Goal: Information Seeking & Learning: Learn about a topic

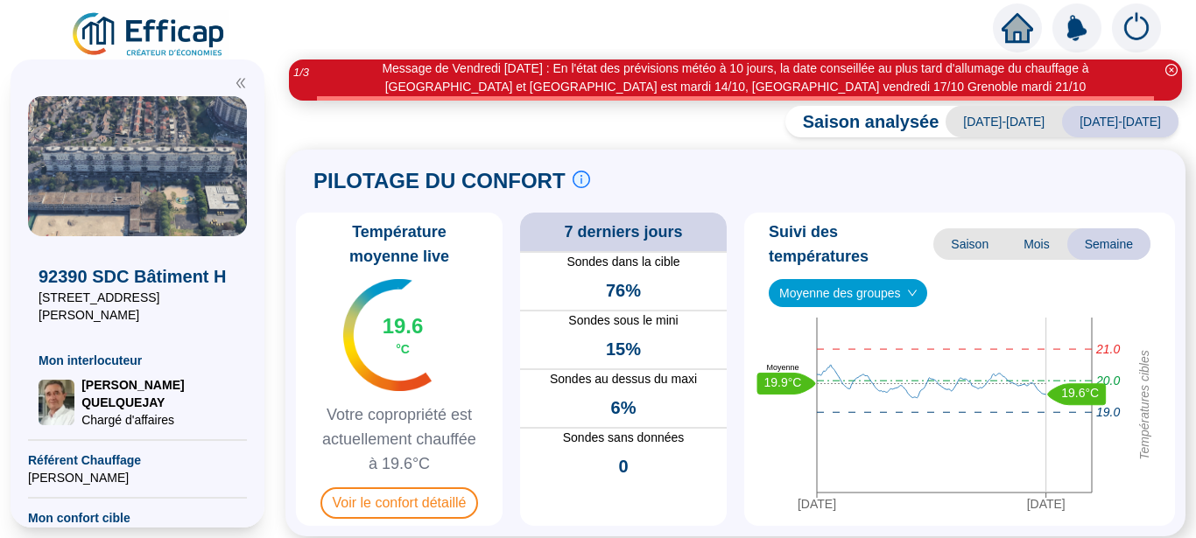
scroll to position [110, 0]
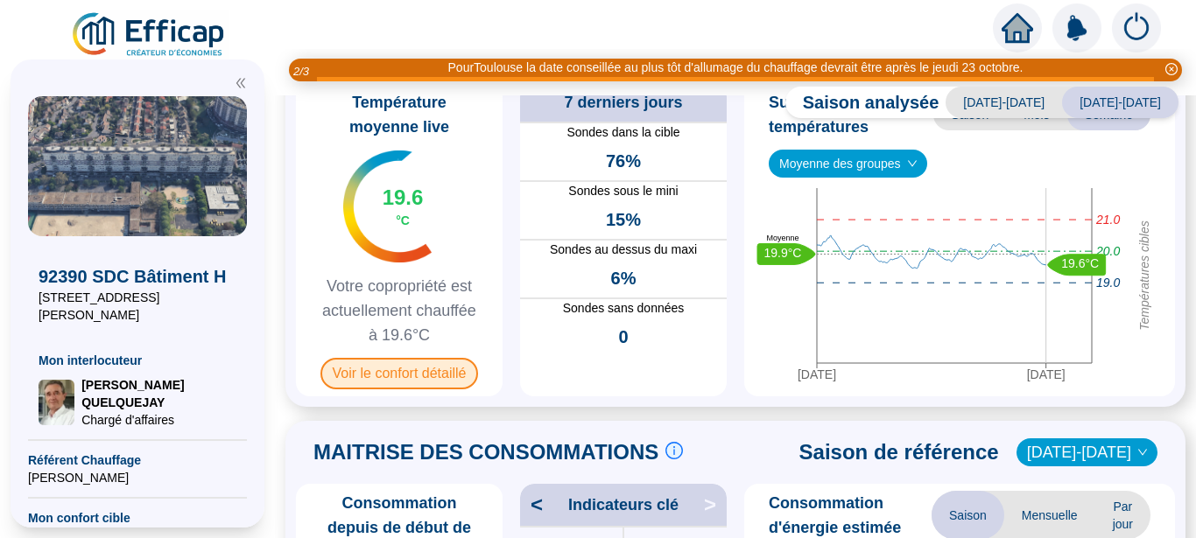
click at [374, 372] on span "Voir le confort détaillé" at bounding box center [399, 374] width 158 height 32
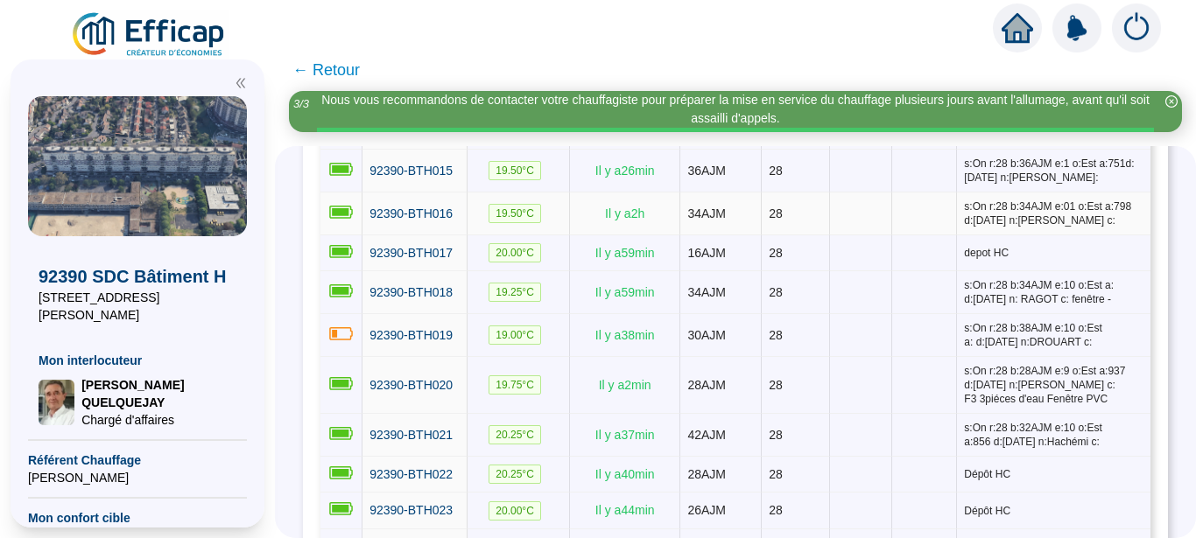
scroll to position [1214, 0]
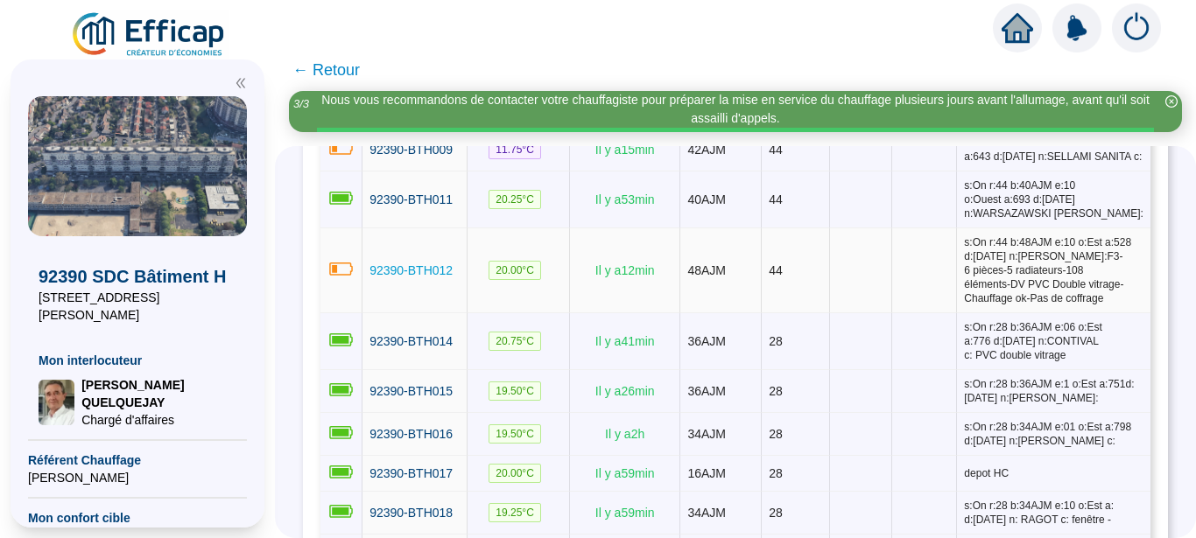
click at [403, 278] on span "92390-BTH012" at bounding box center [410, 271] width 83 height 14
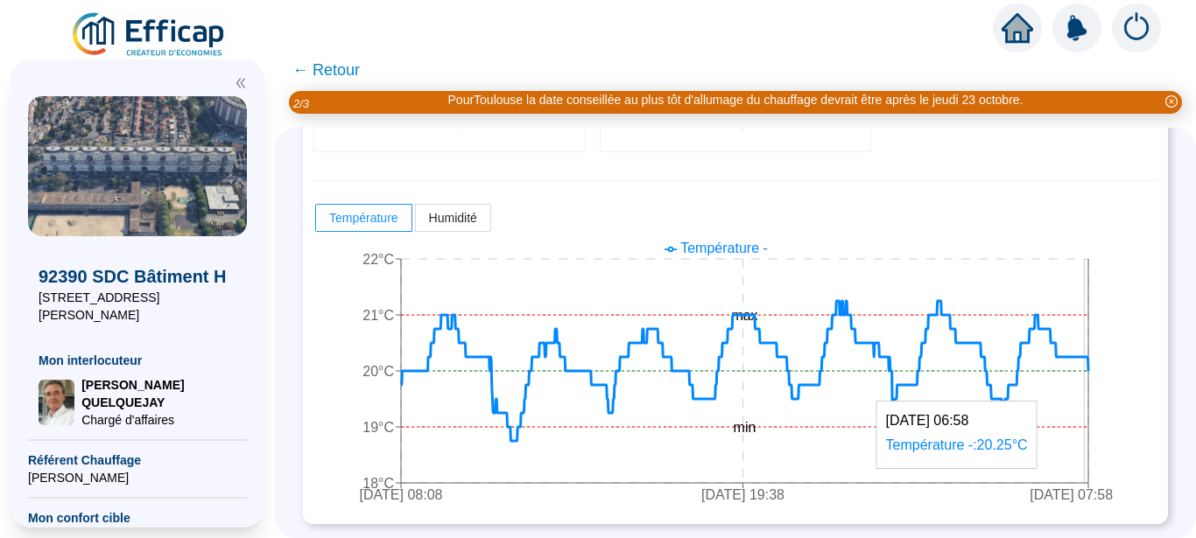
scroll to position [454, 0]
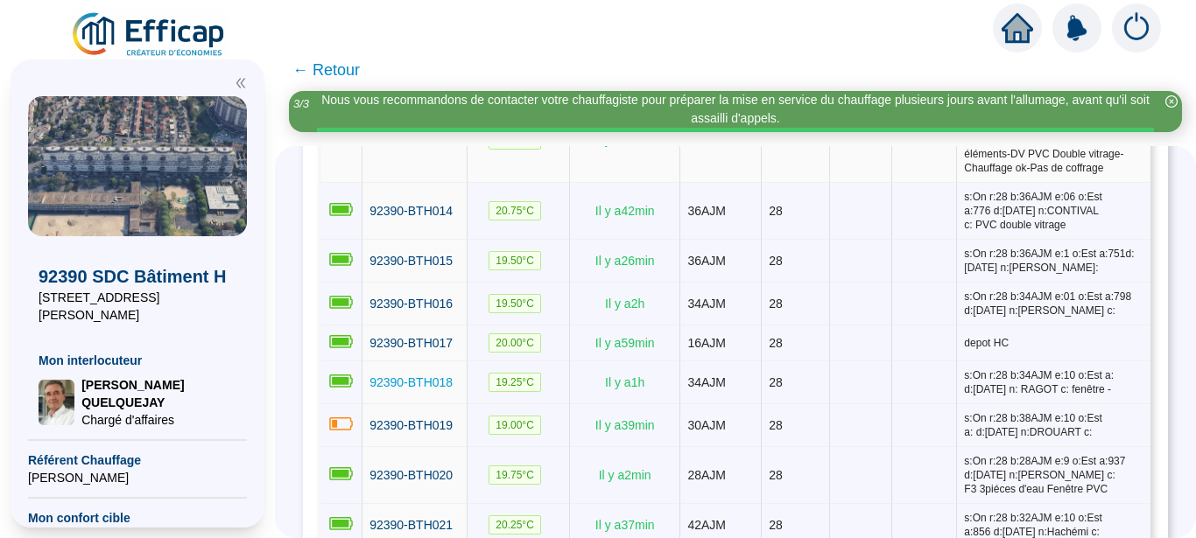
scroll to position [1324, 0]
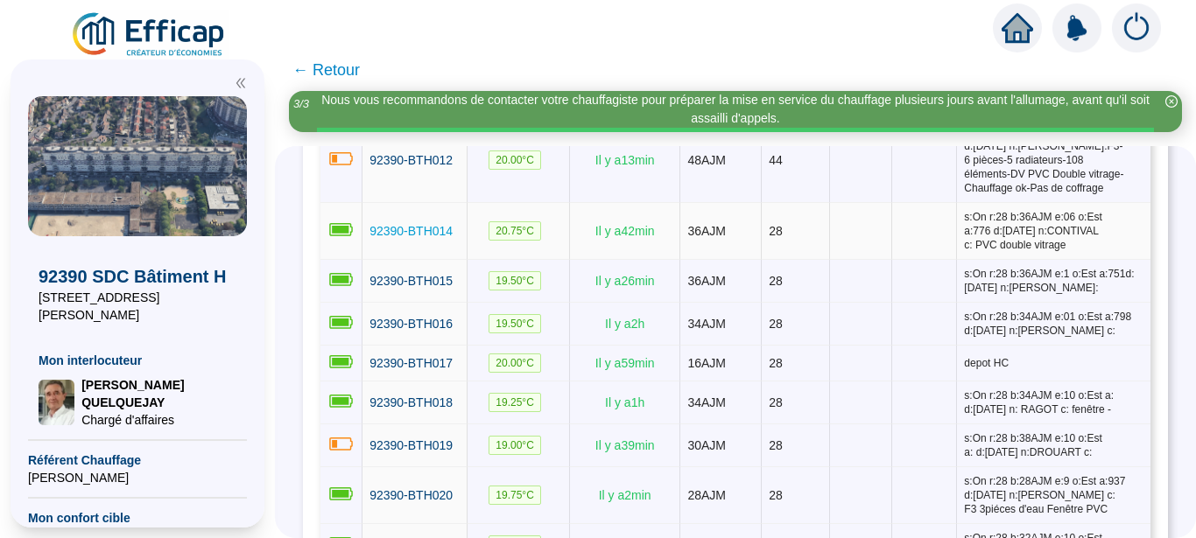
click at [453, 238] on span "92390-BTH014" at bounding box center [410, 231] width 83 height 14
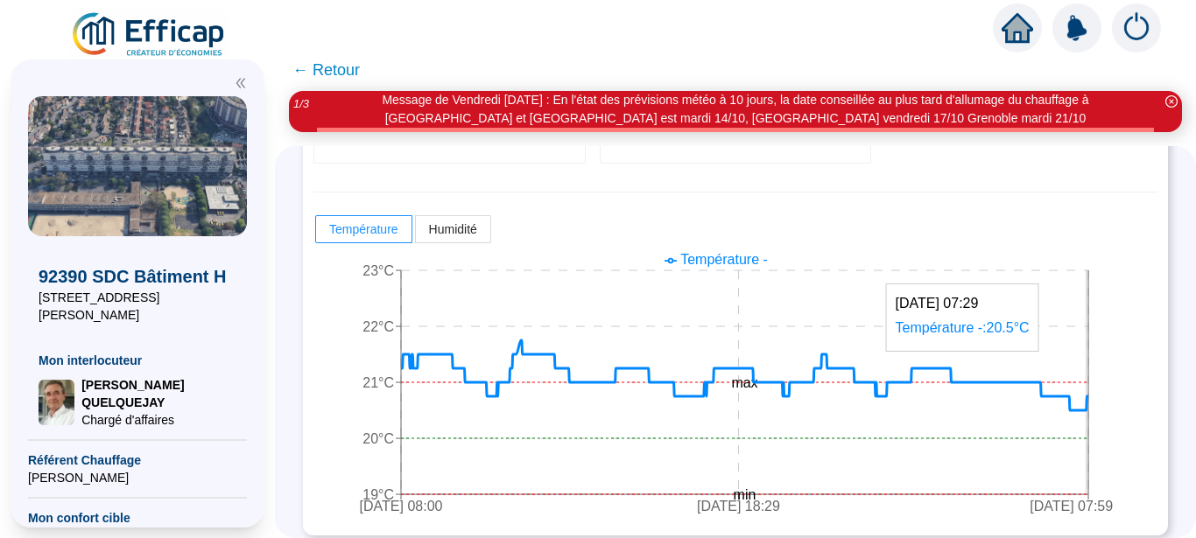
scroll to position [433, 0]
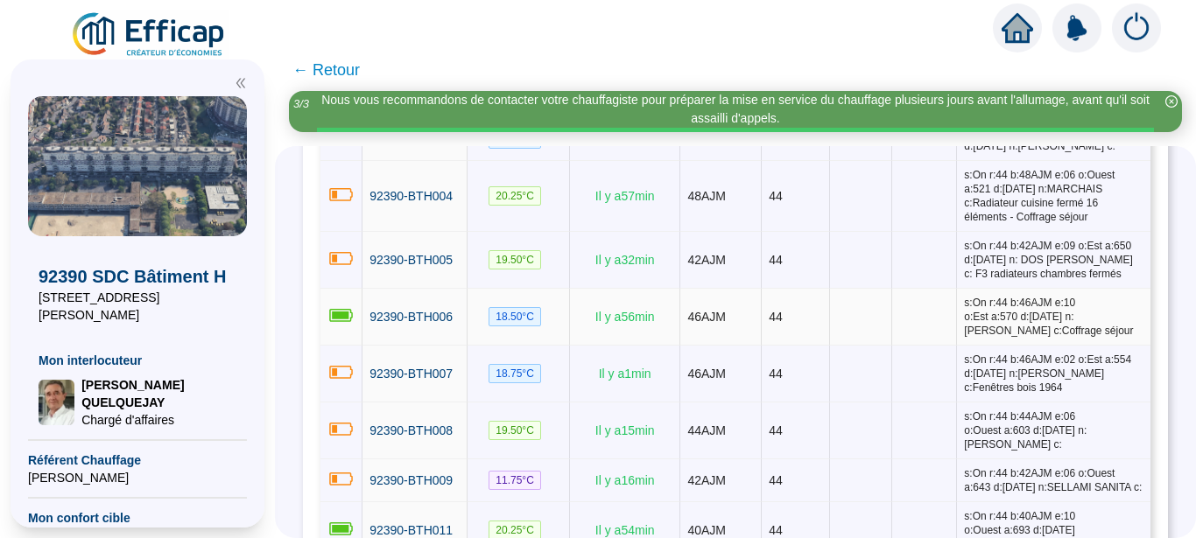
scroll to position [993, 0]
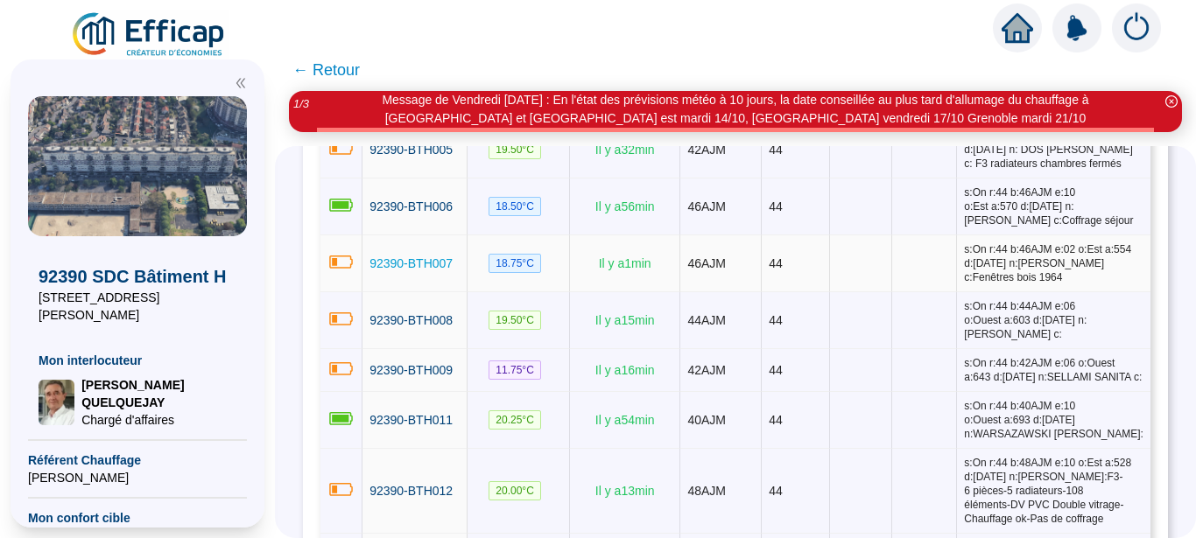
click at [388, 271] on span "92390-BTH007" at bounding box center [410, 264] width 83 height 14
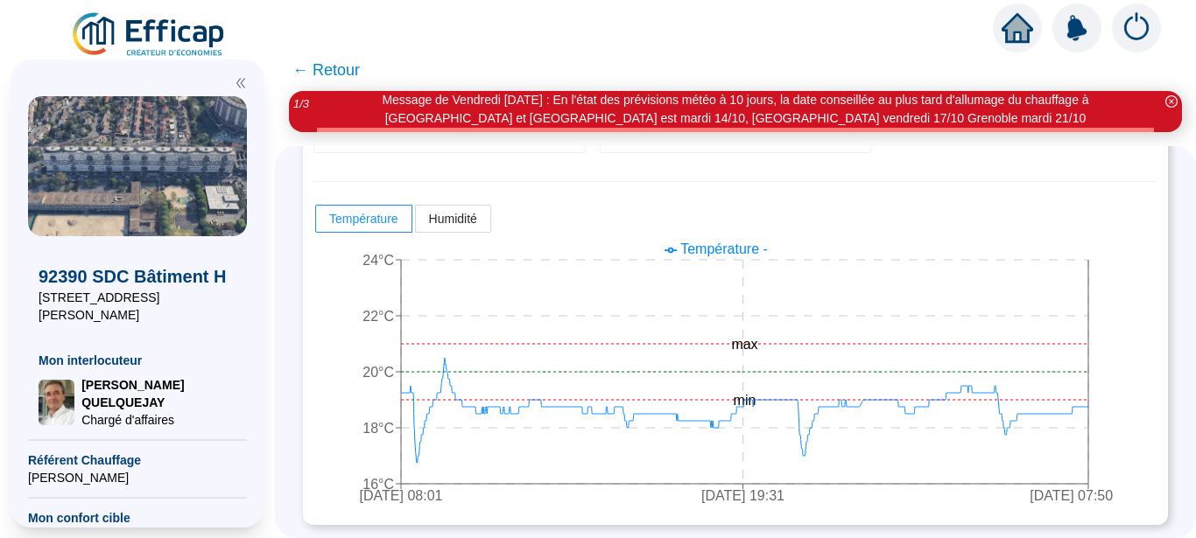
scroll to position [433, 0]
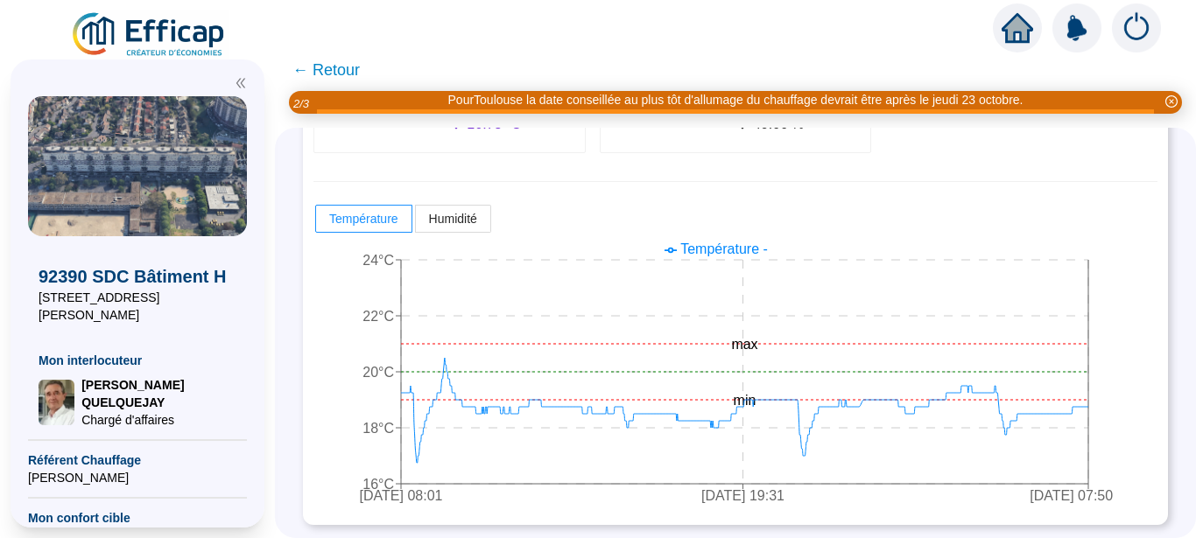
click at [313, 68] on span "← Retour" at bounding box center [325, 70] width 67 height 25
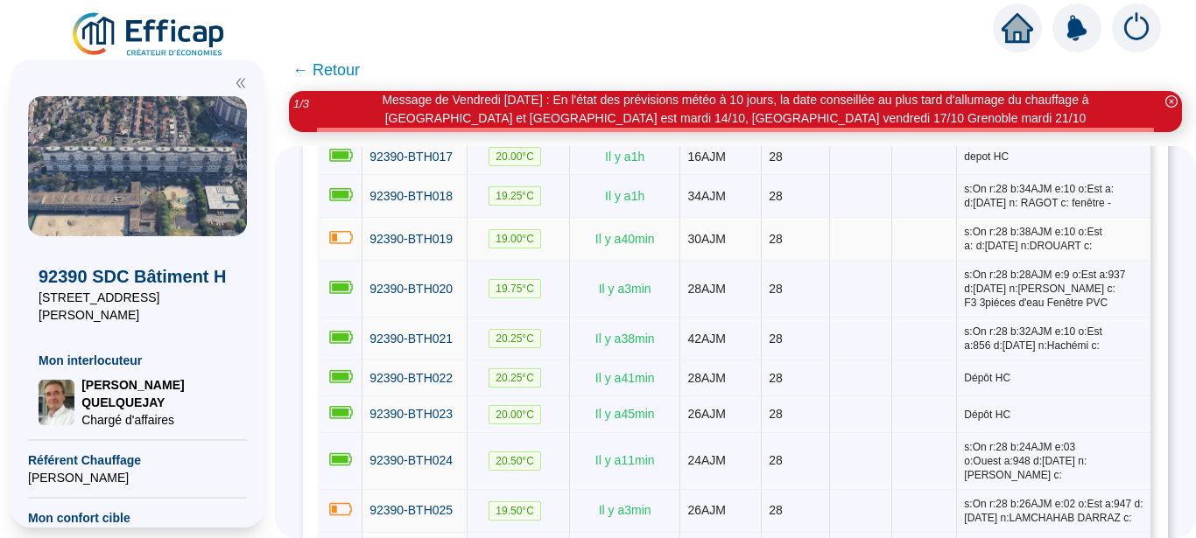
scroll to position [1544, 0]
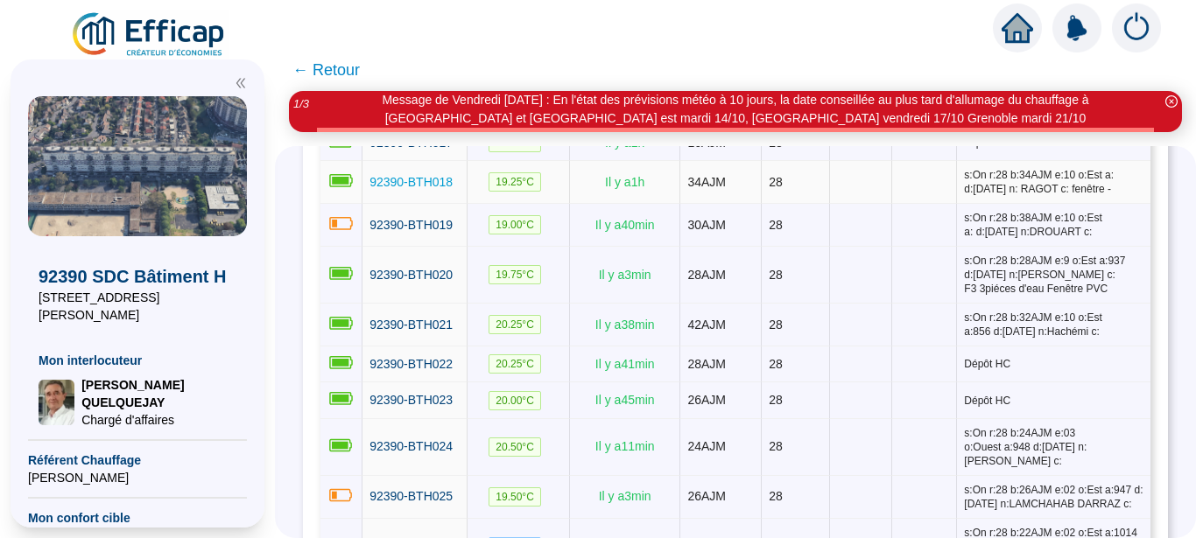
click at [420, 189] on span "92390-BTH018" at bounding box center [410, 182] width 83 height 14
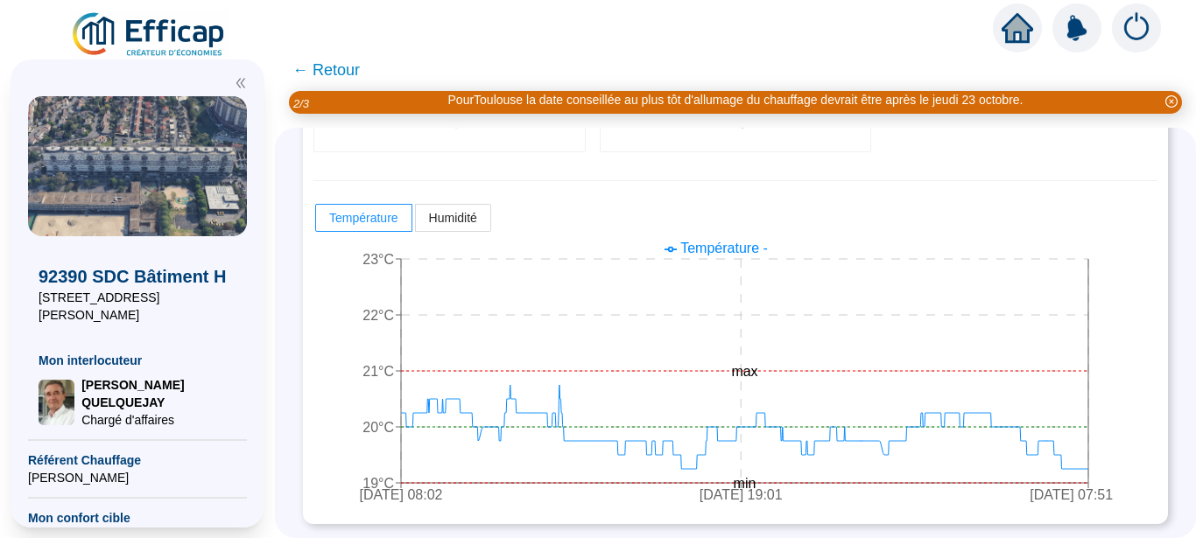
scroll to position [433, 0]
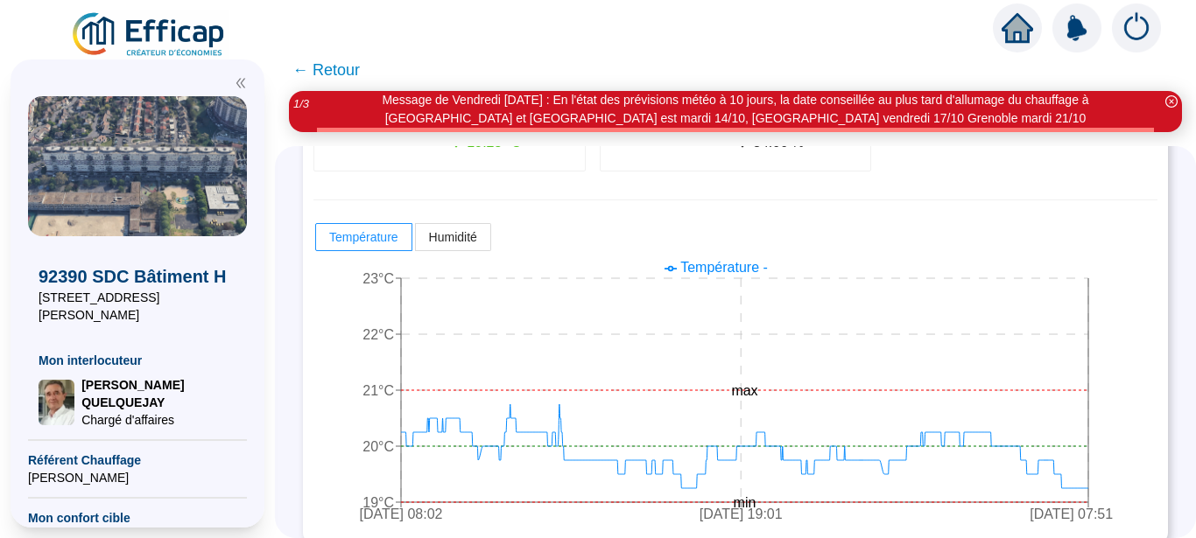
click at [312, 68] on span "← Retour" at bounding box center [325, 70] width 67 height 25
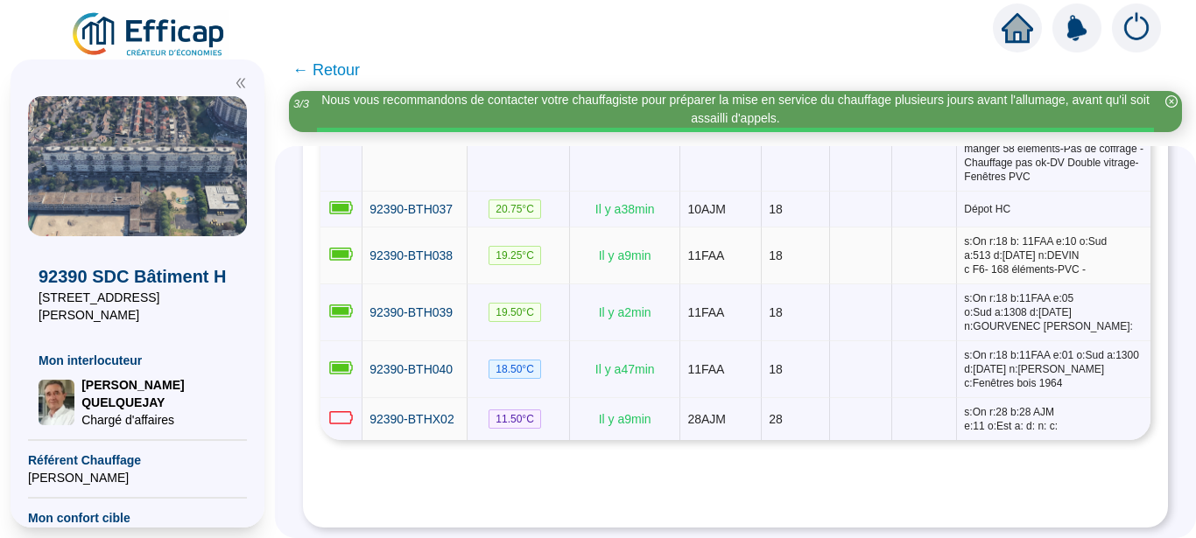
scroll to position [2520, 0]
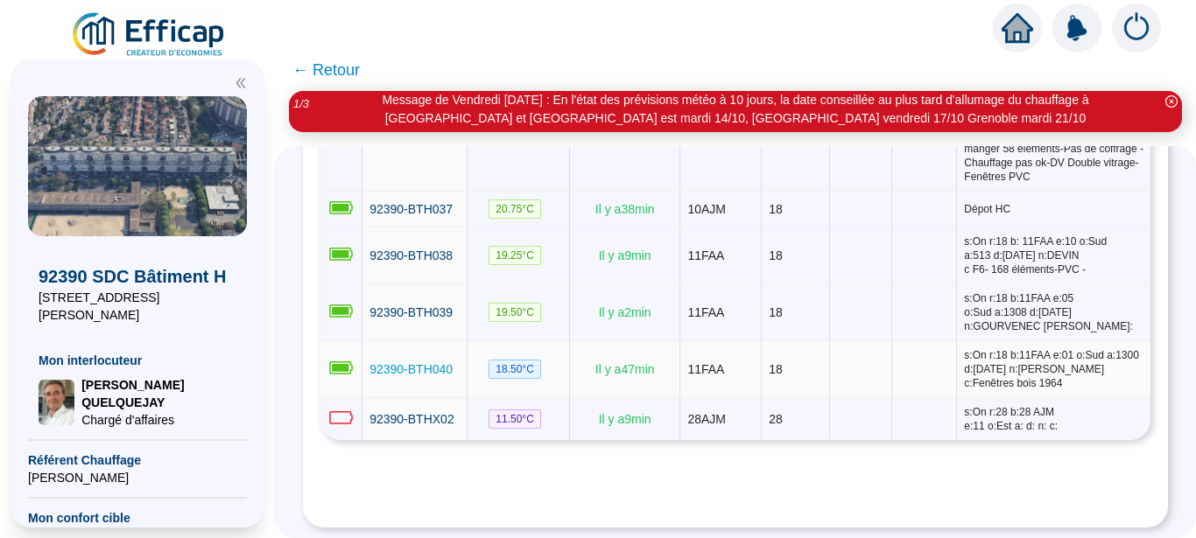
click at [423, 362] on span "92390-BTH040" at bounding box center [410, 369] width 83 height 14
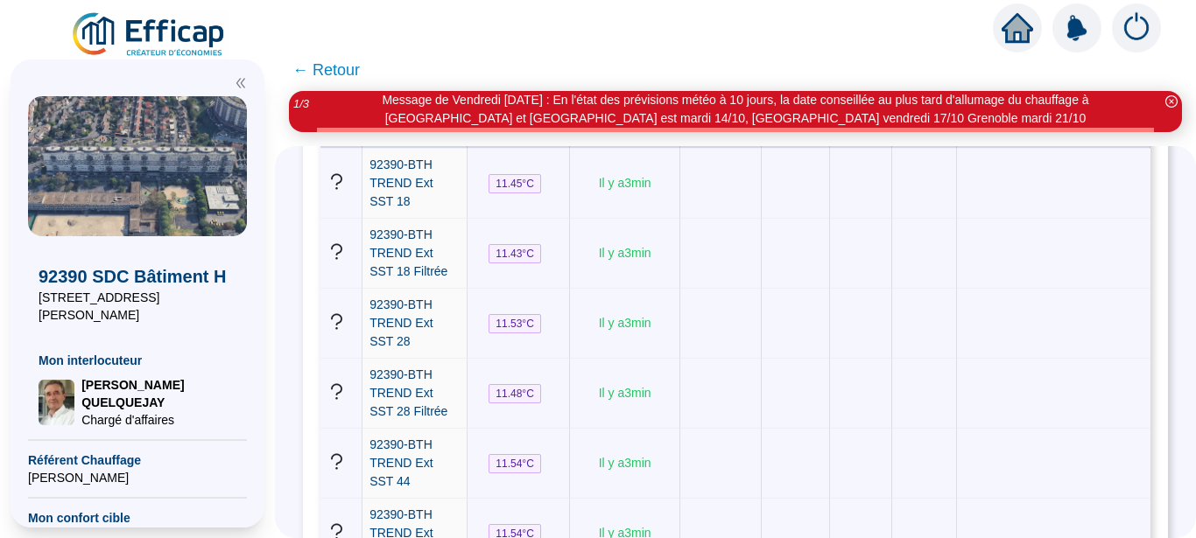
scroll to position [331, 0]
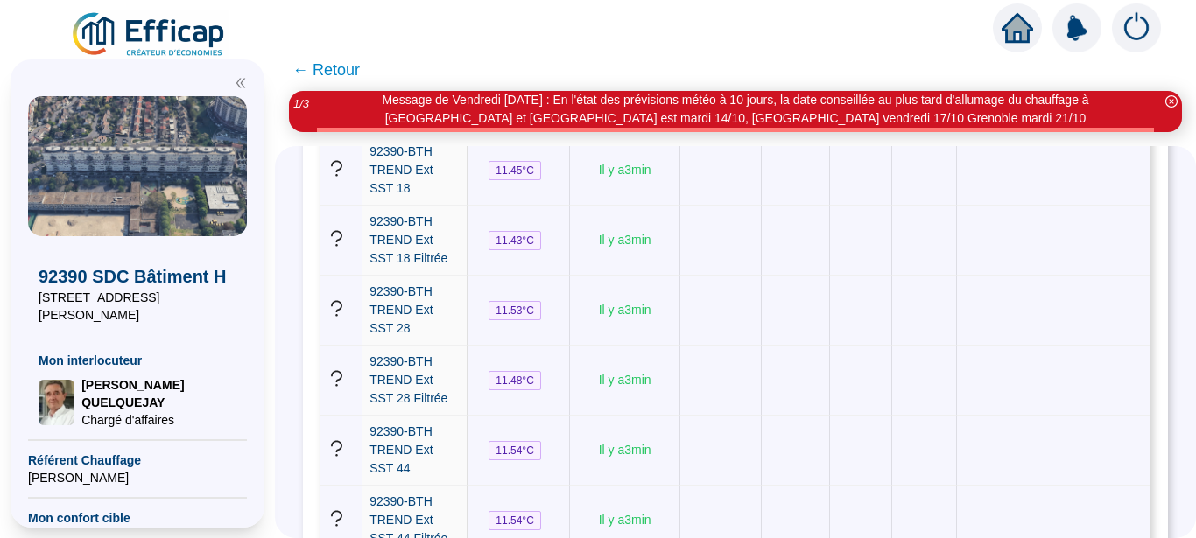
click at [309, 72] on span "← Retour" at bounding box center [325, 70] width 67 height 25
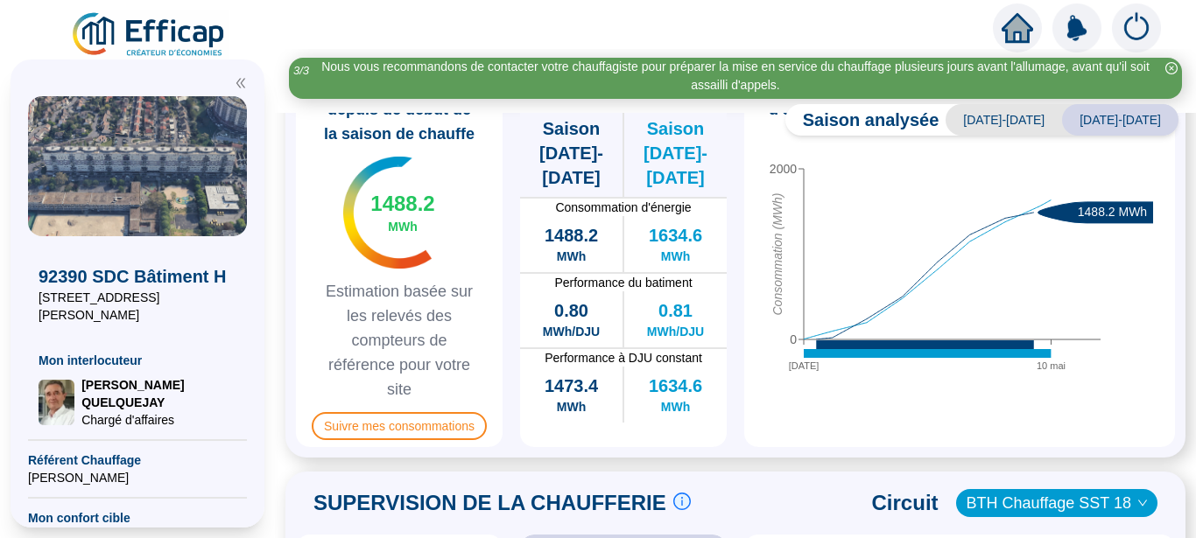
scroll to position [552, 0]
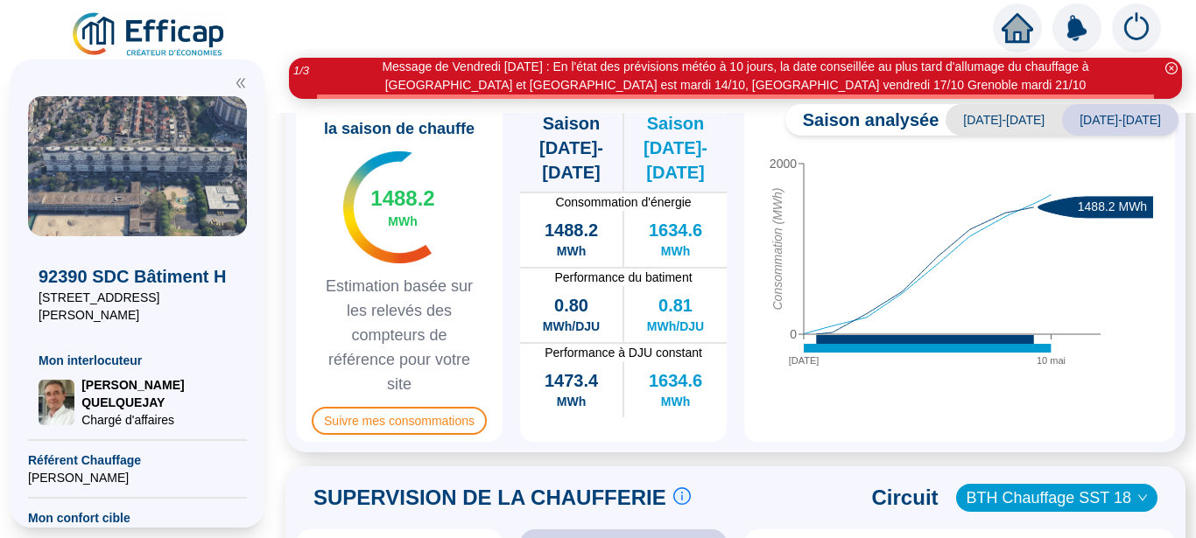
click at [1114, 119] on span "[DATE]-[DATE]" at bounding box center [1120, 120] width 116 height 32
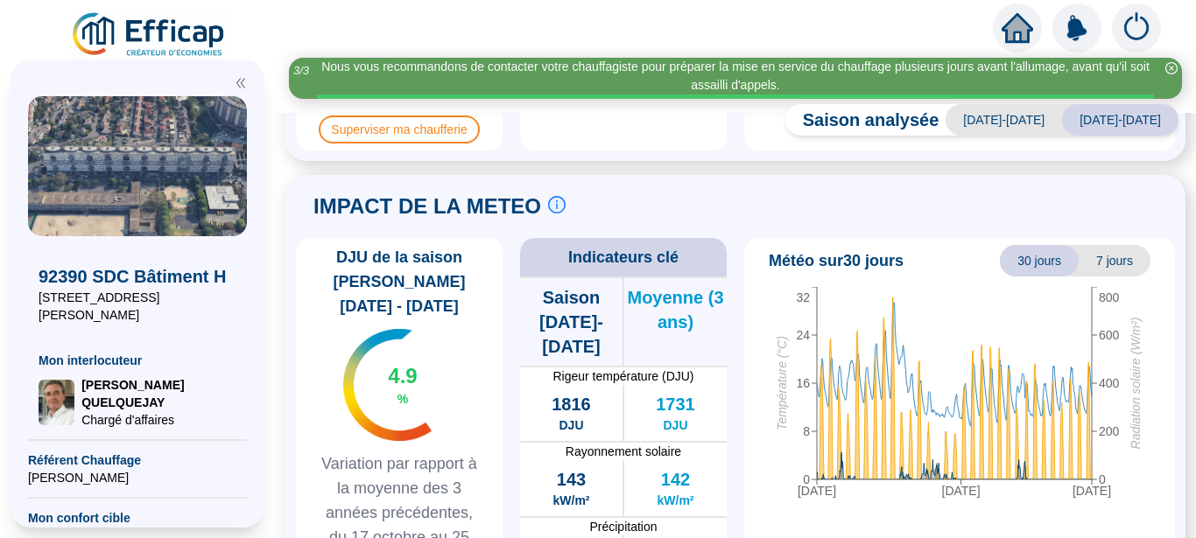
scroll to position [1342, 0]
